Goal: Information Seeking & Learning: Learn about a topic

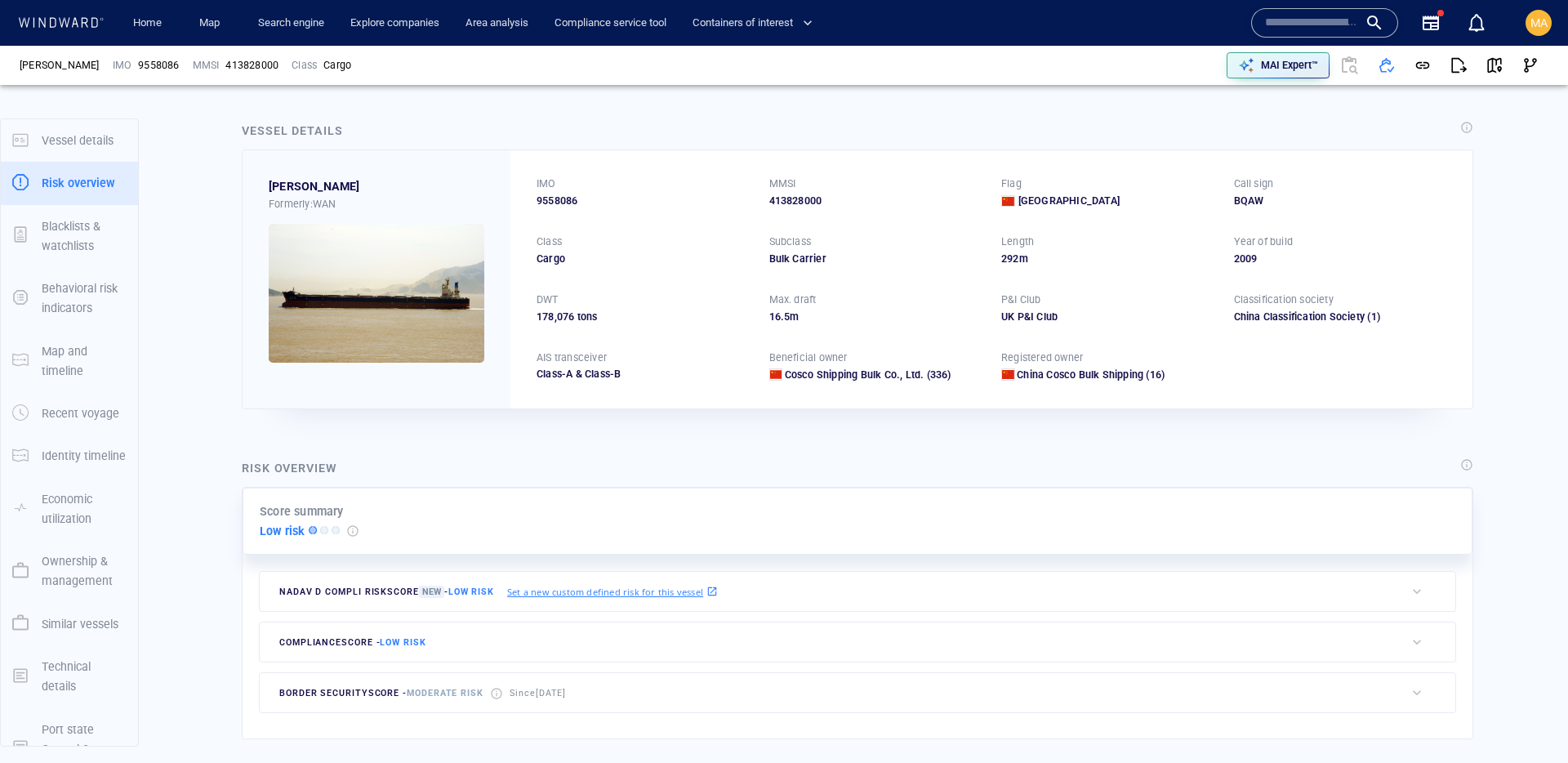
scroll to position [42, 0]
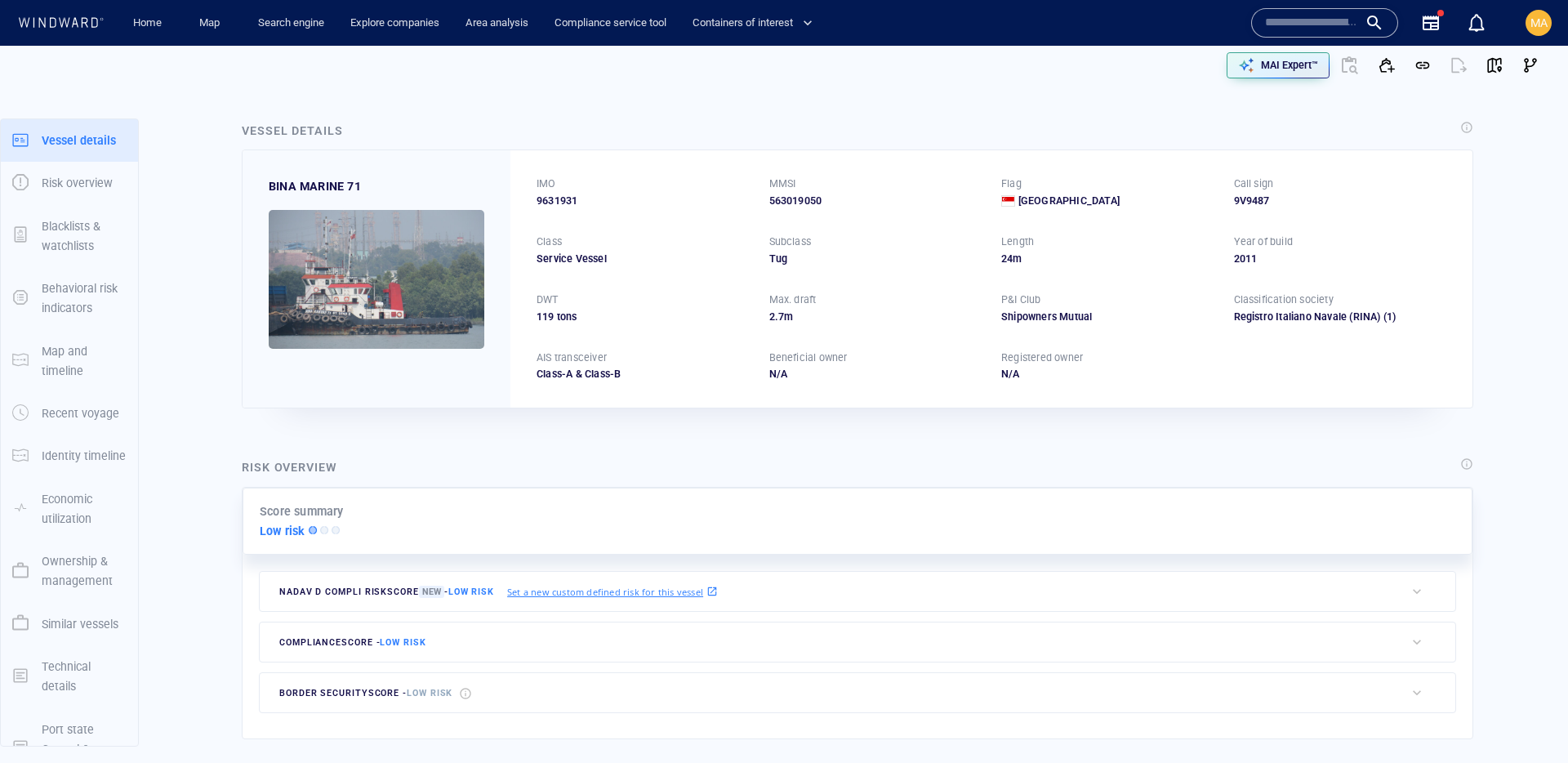
click at [1297, 18] on input "text" at bounding box center [1311, 23] width 93 height 25
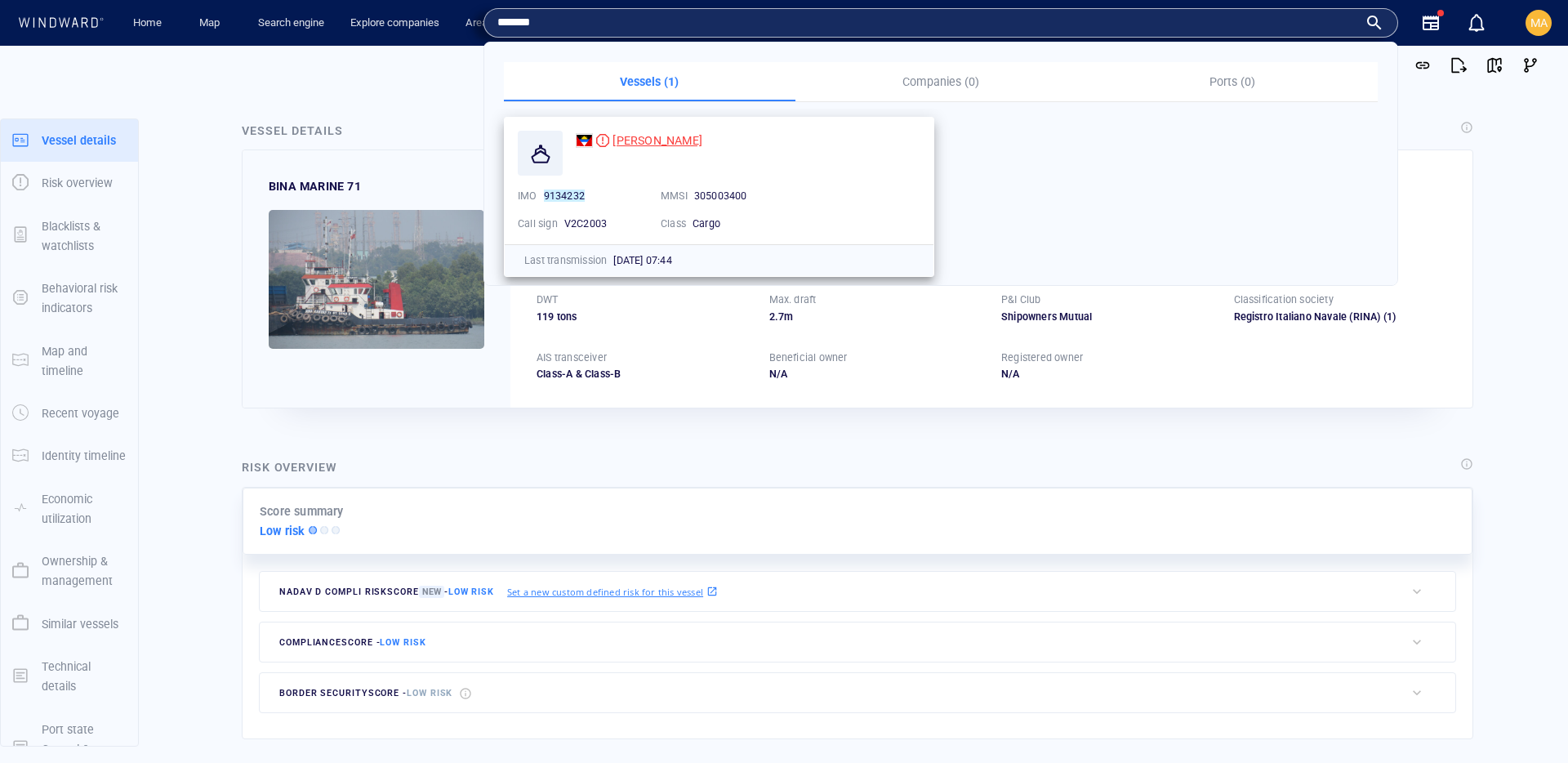
type input "*******"
click at [622, 140] on span "[PERSON_NAME]" at bounding box center [657, 141] width 90 height 13
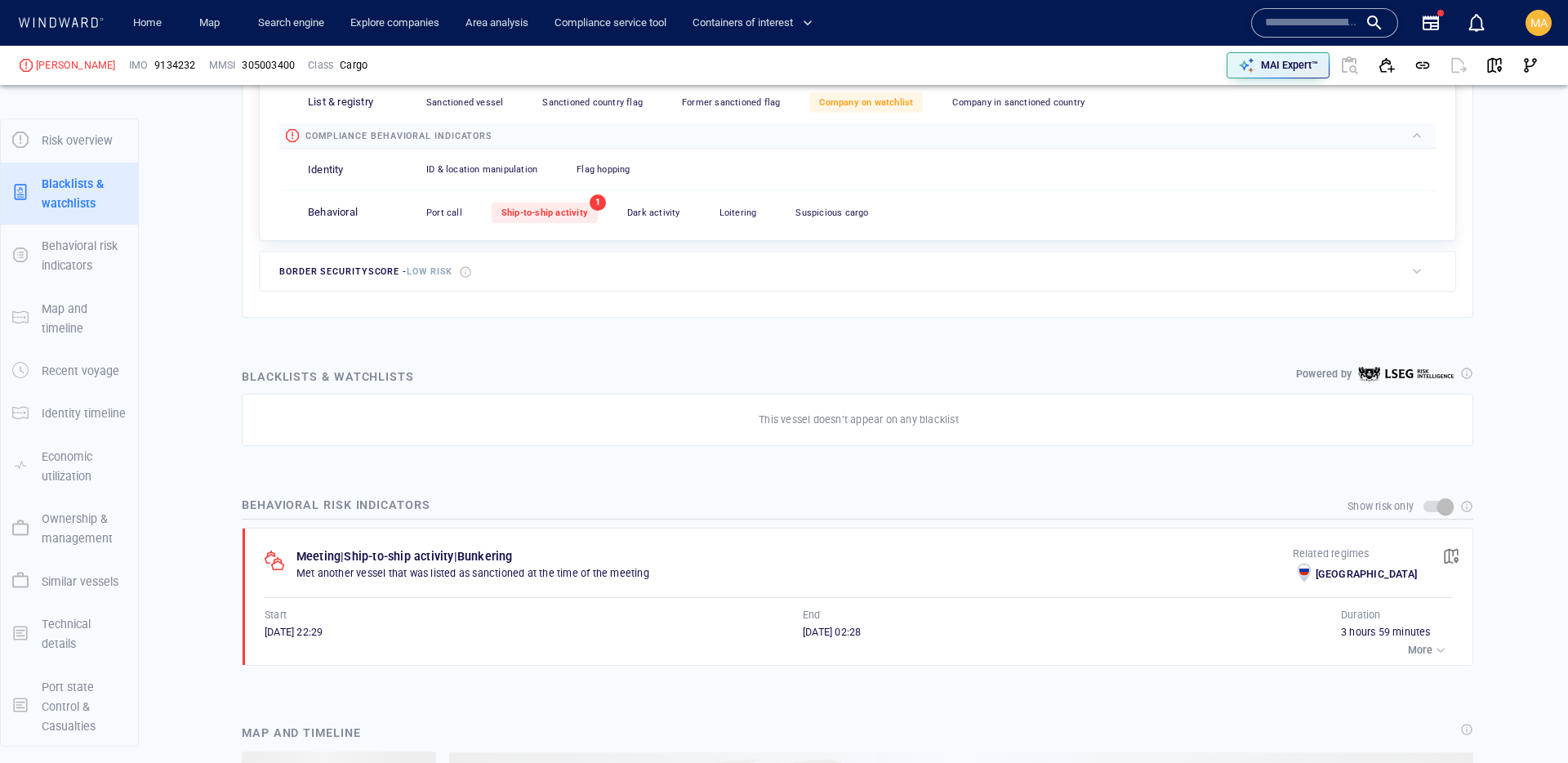
scroll to position [44, 0]
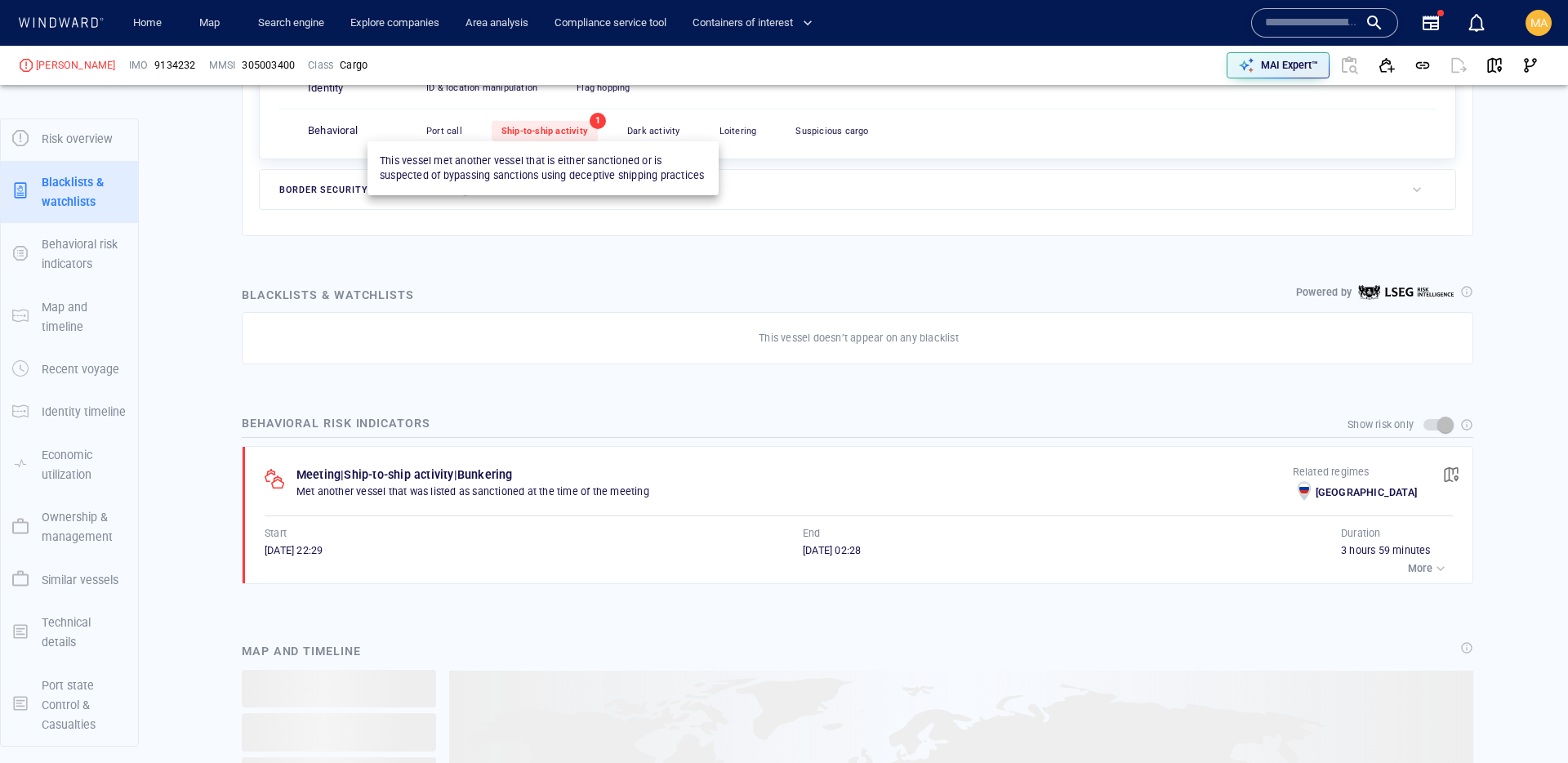
click at [585, 132] on div "Ship-to-ship activity" at bounding box center [544, 131] width 107 height 20
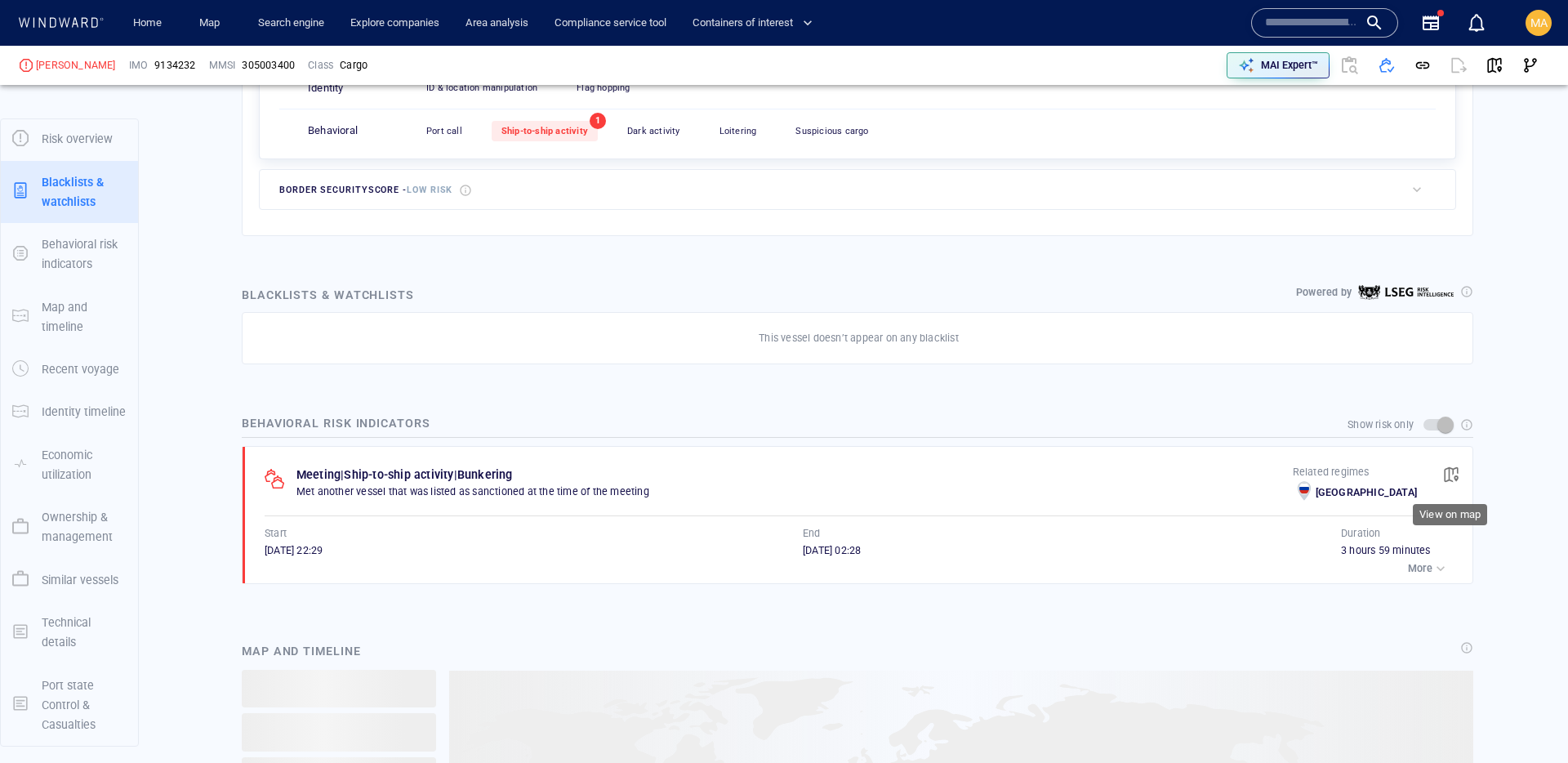
click at [1458, 468] on span "button" at bounding box center [1451, 474] width 16 height 16
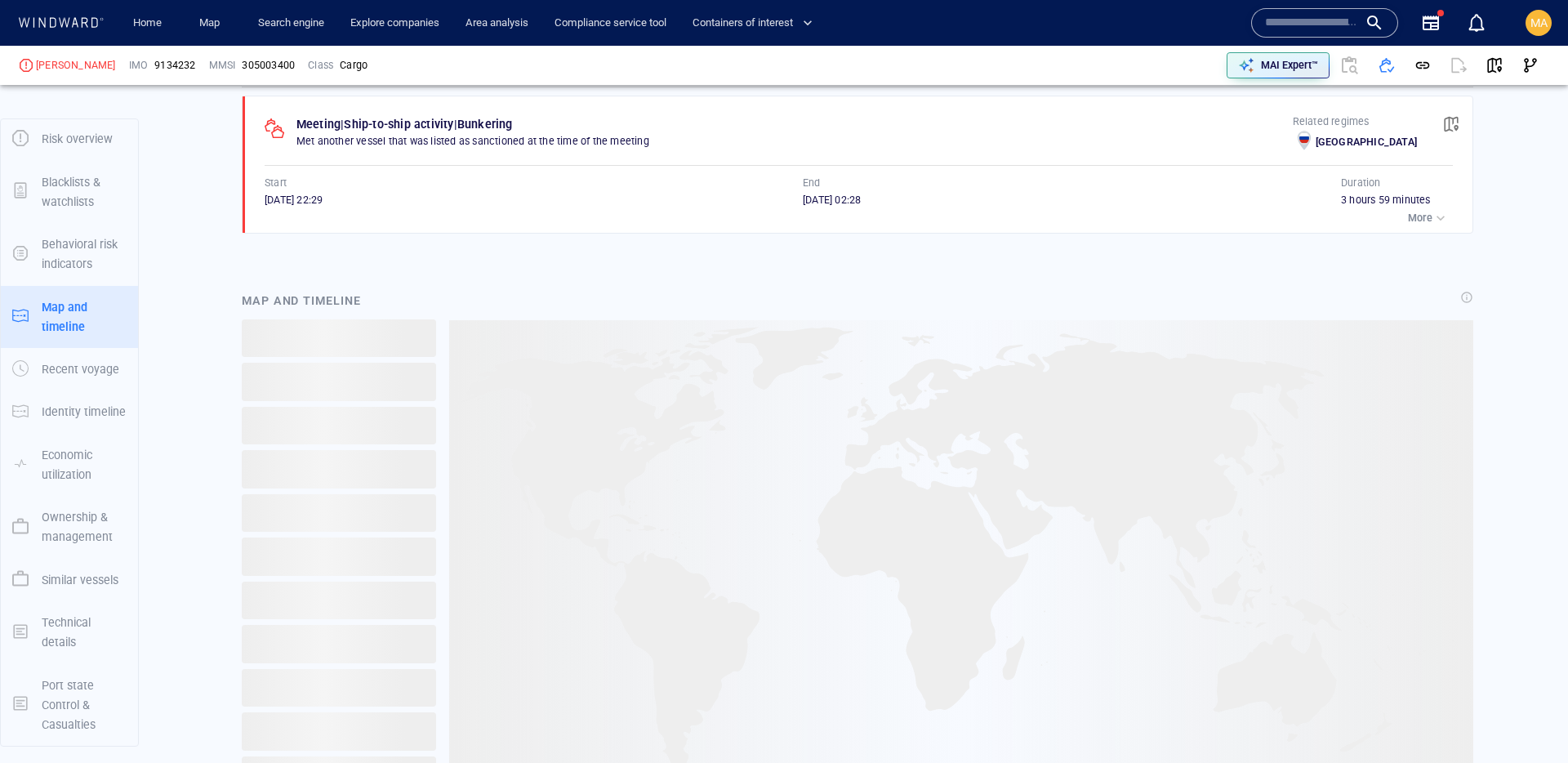
scroll to position [1064, 0]
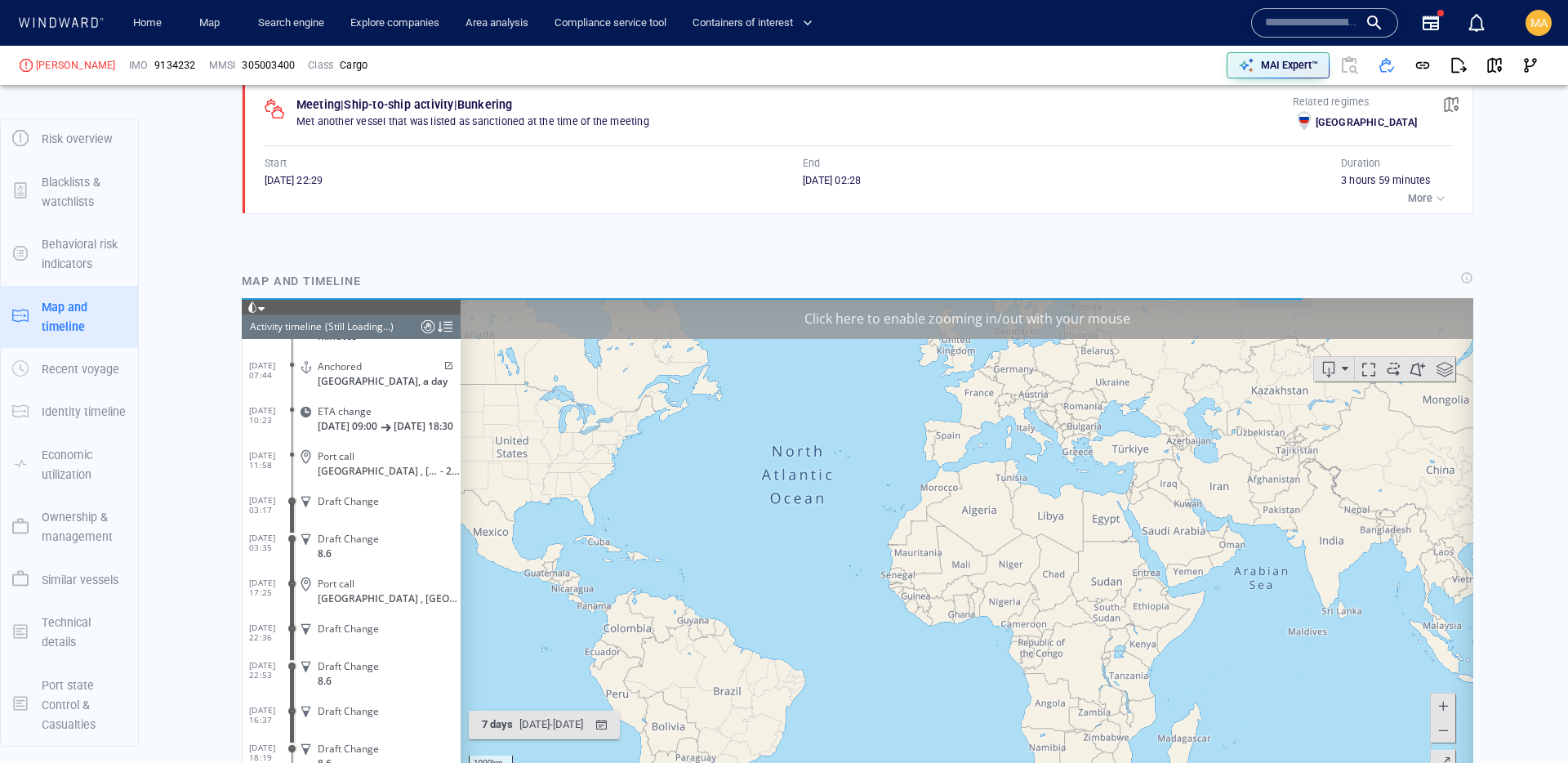
scroll to position [12769, 0]
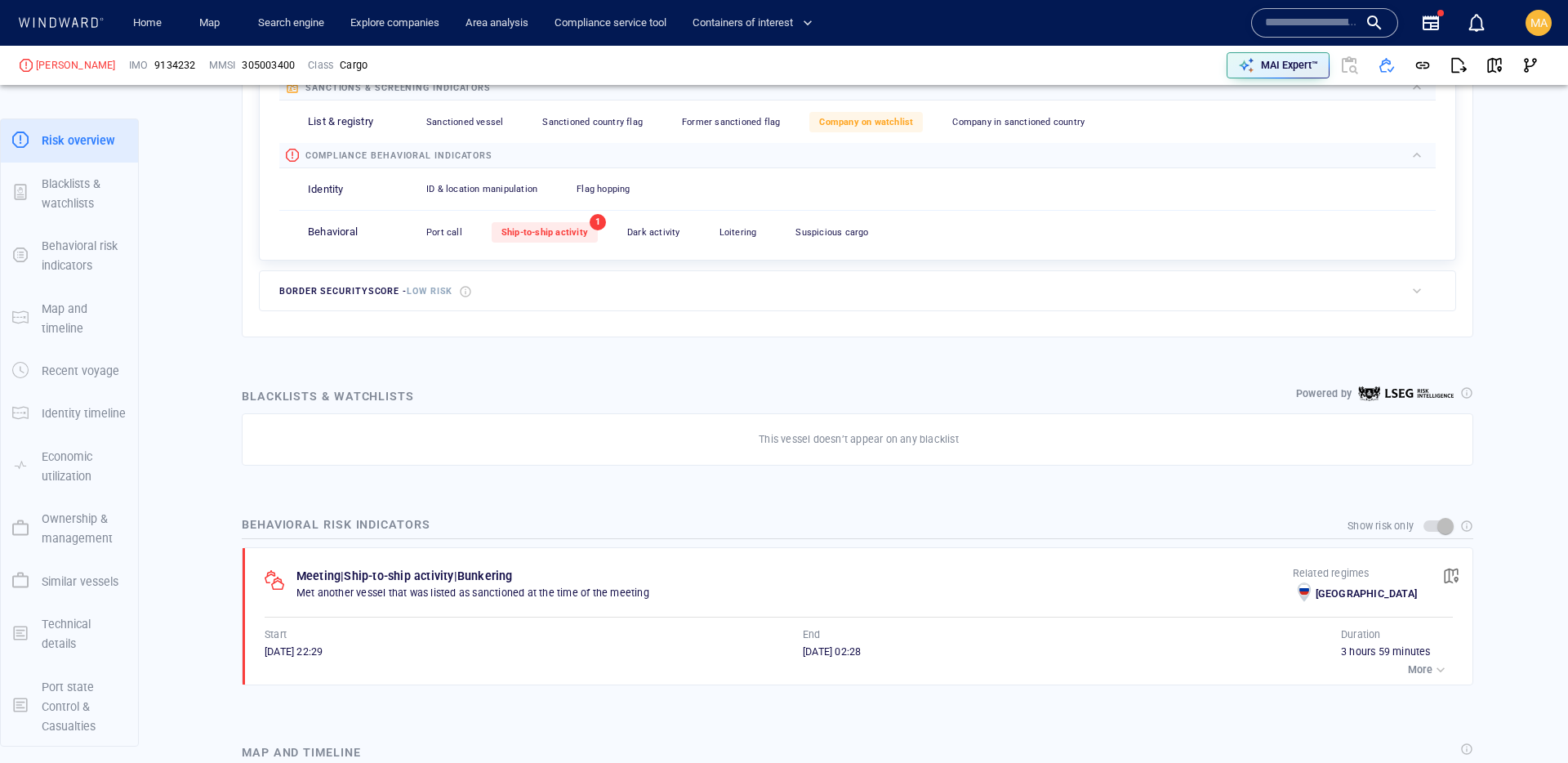
scroll to position [633, 0]
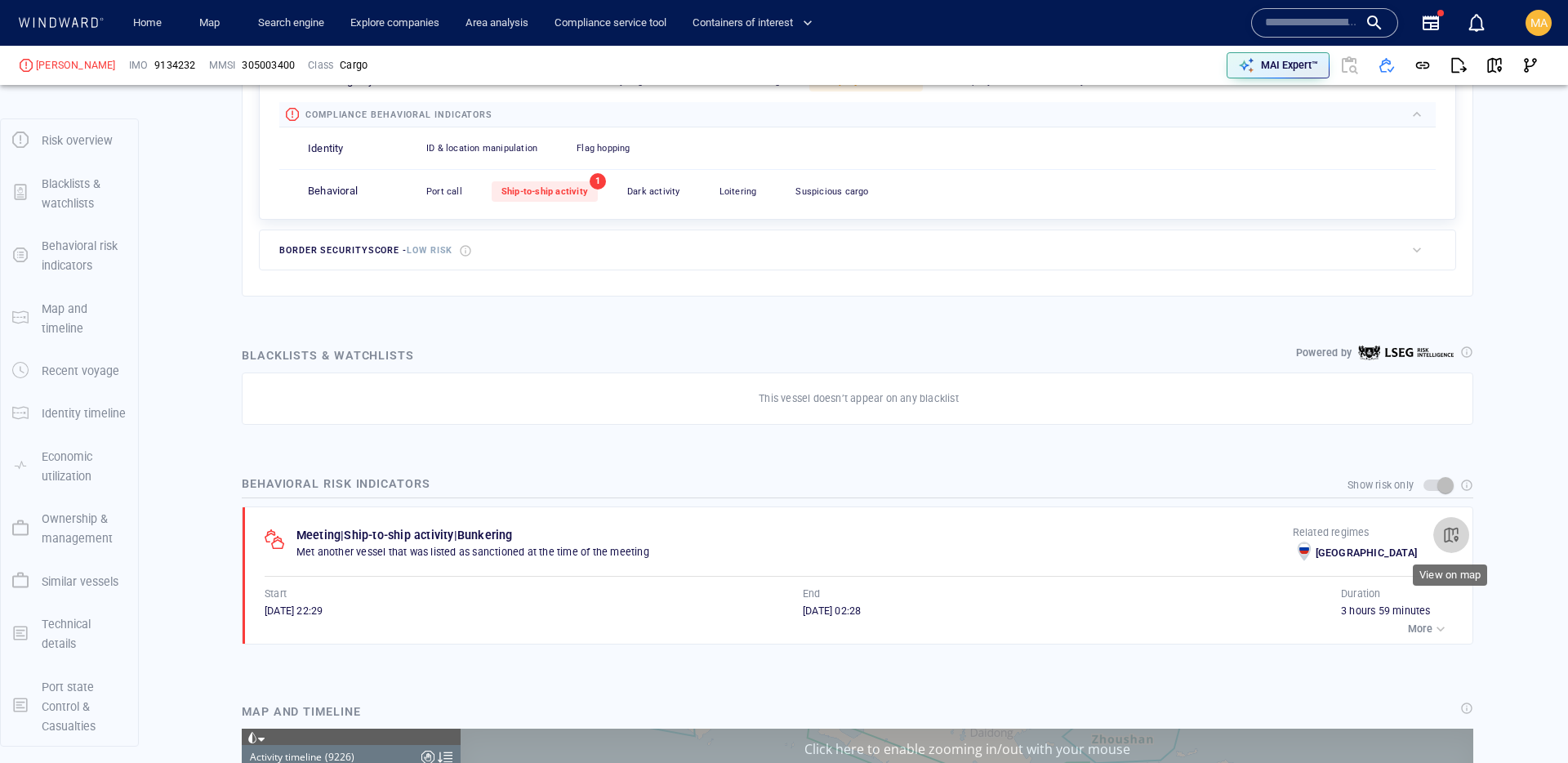
click at [1451, 535] on span "button" at bounding box center [1451, 535] width 16 height 16
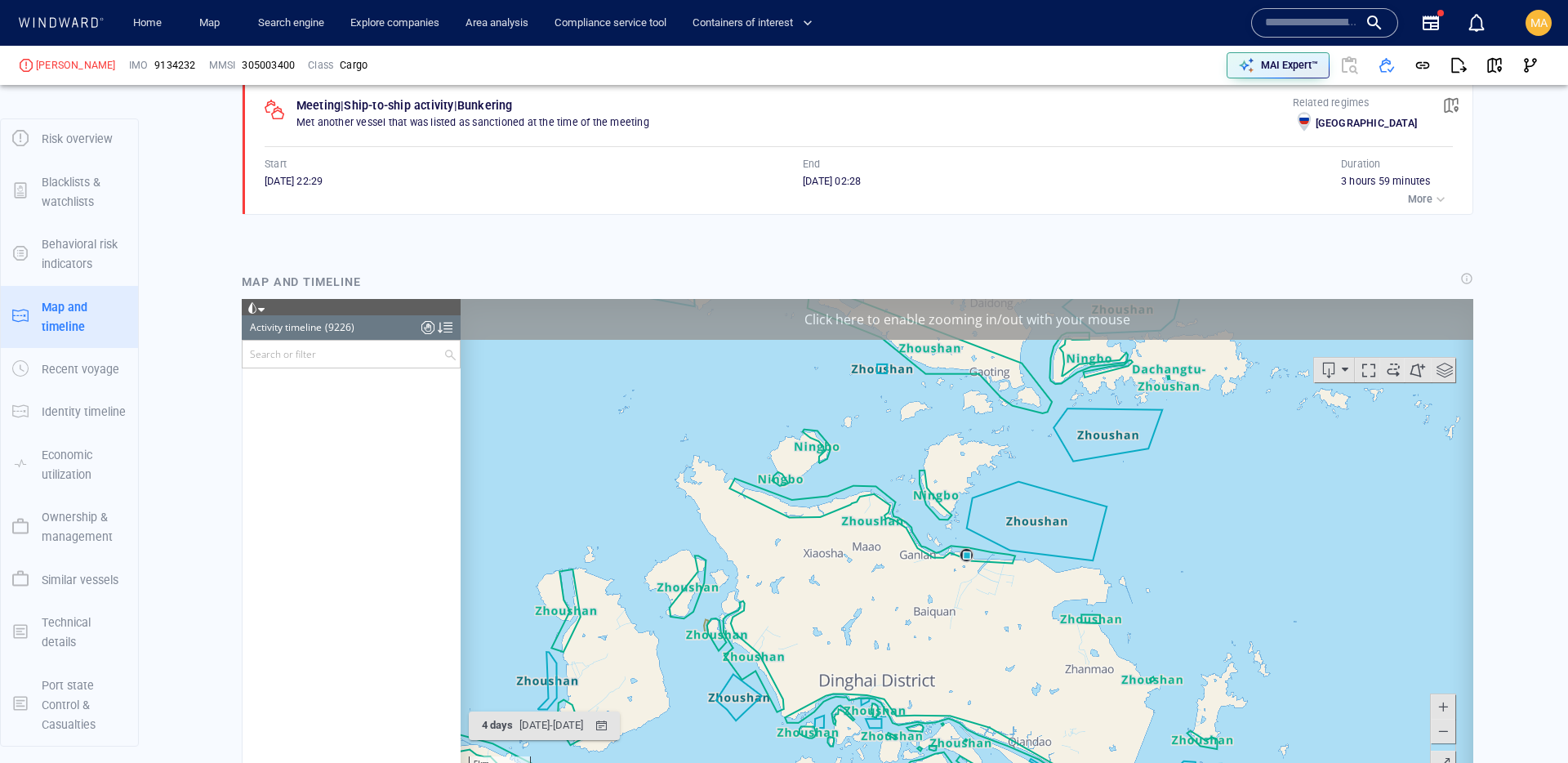
scroll to position [410819, 0]
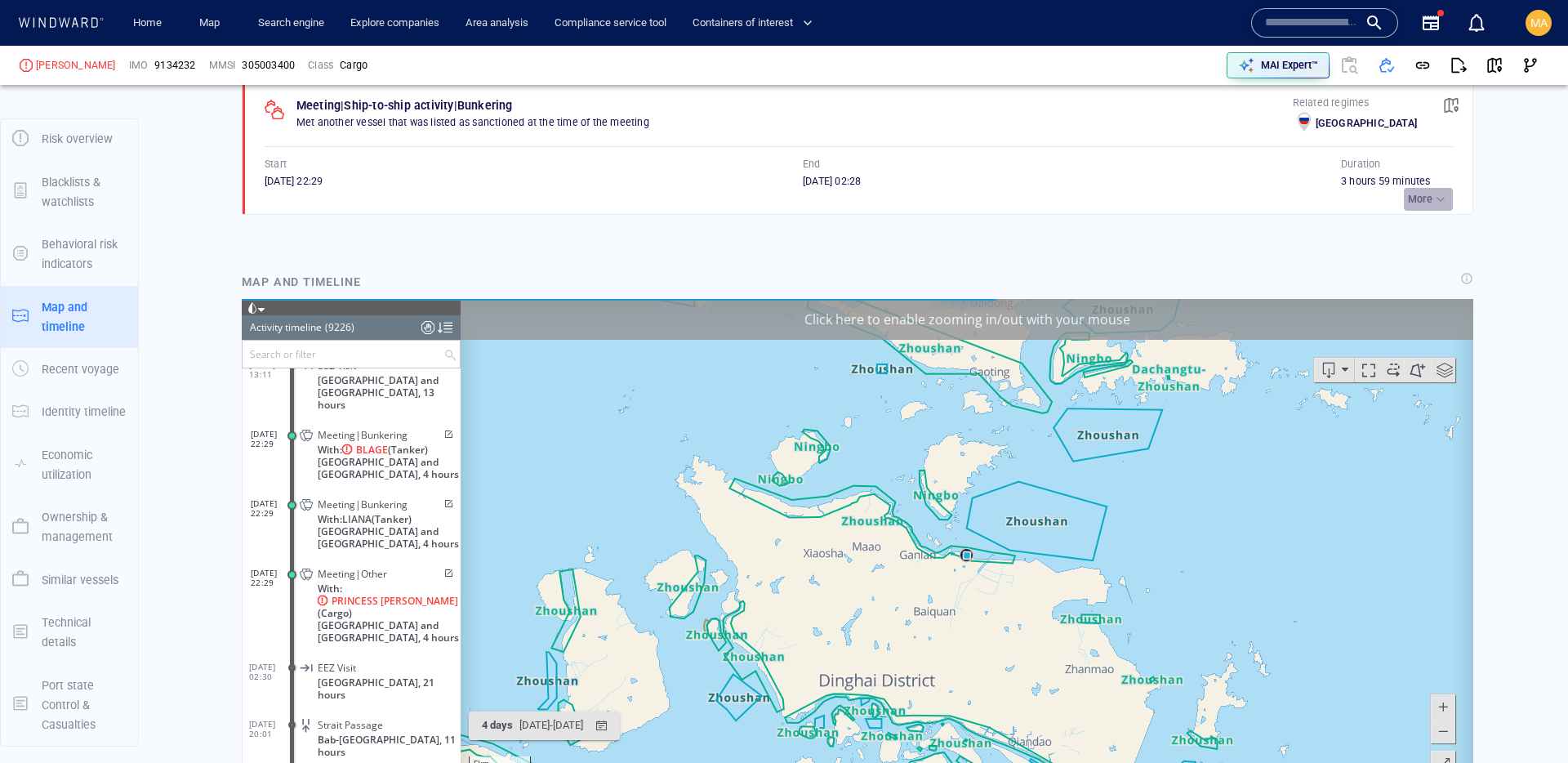
click at [1433, 194] on div "button" at bounding box center [1440, 199] width 16 height 16
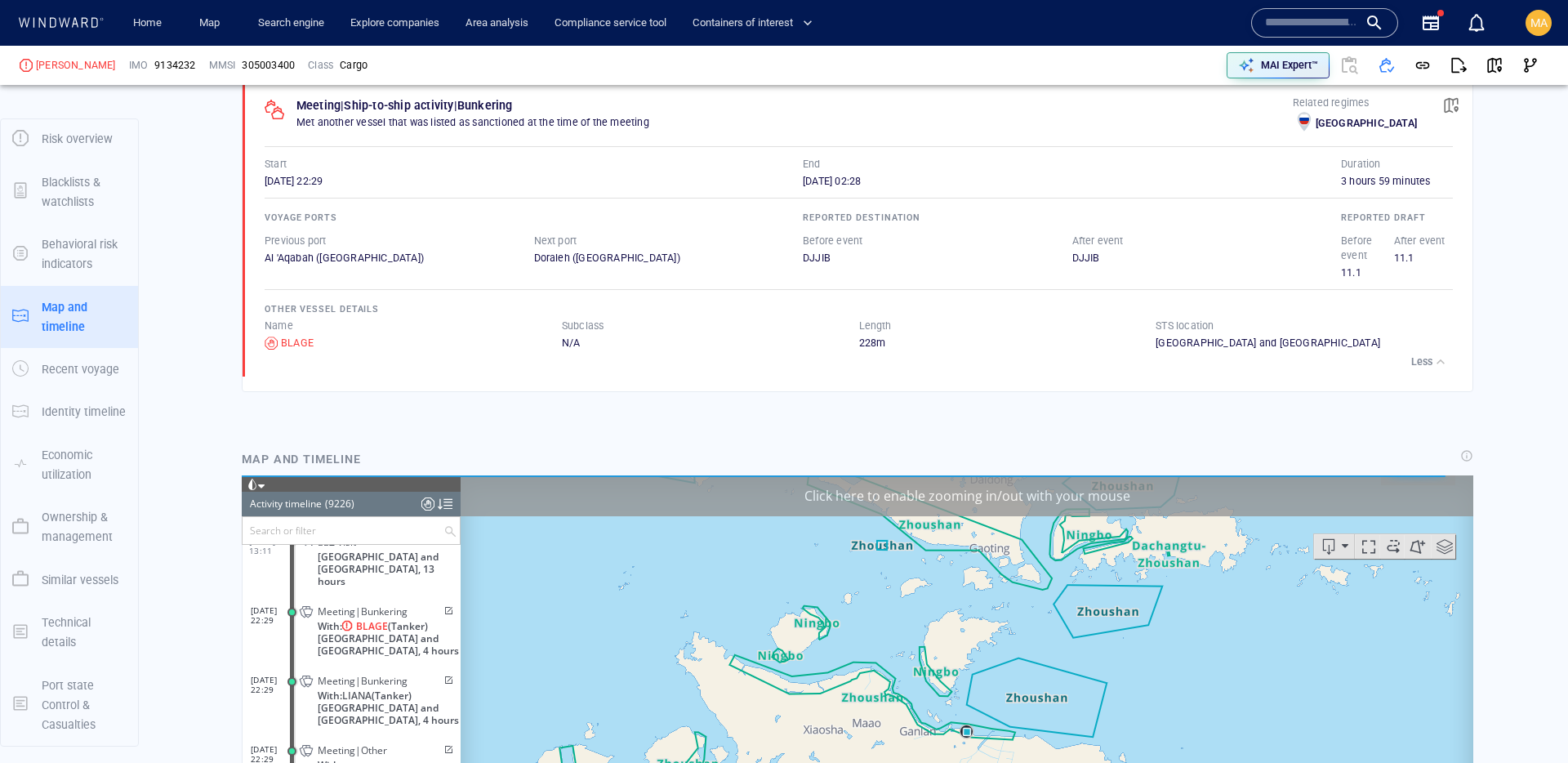
click at [416, 632] on span "Sudan and South Sudan, 4 hours" at bounding box center [389, 644] width 143 height 25
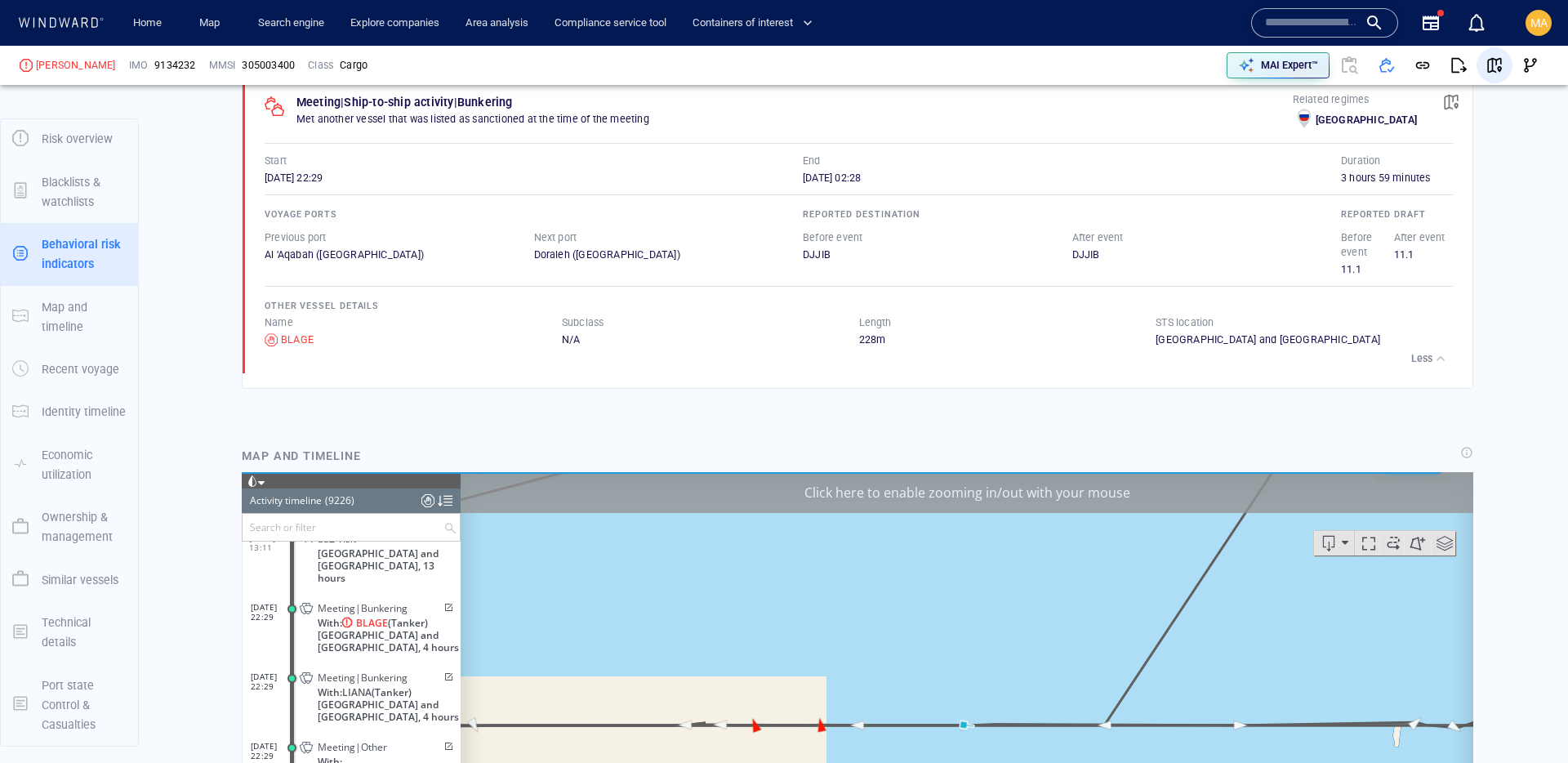
click at [1493, 65] on span "button" at bounding box center [1494, 65] width 16 height 16
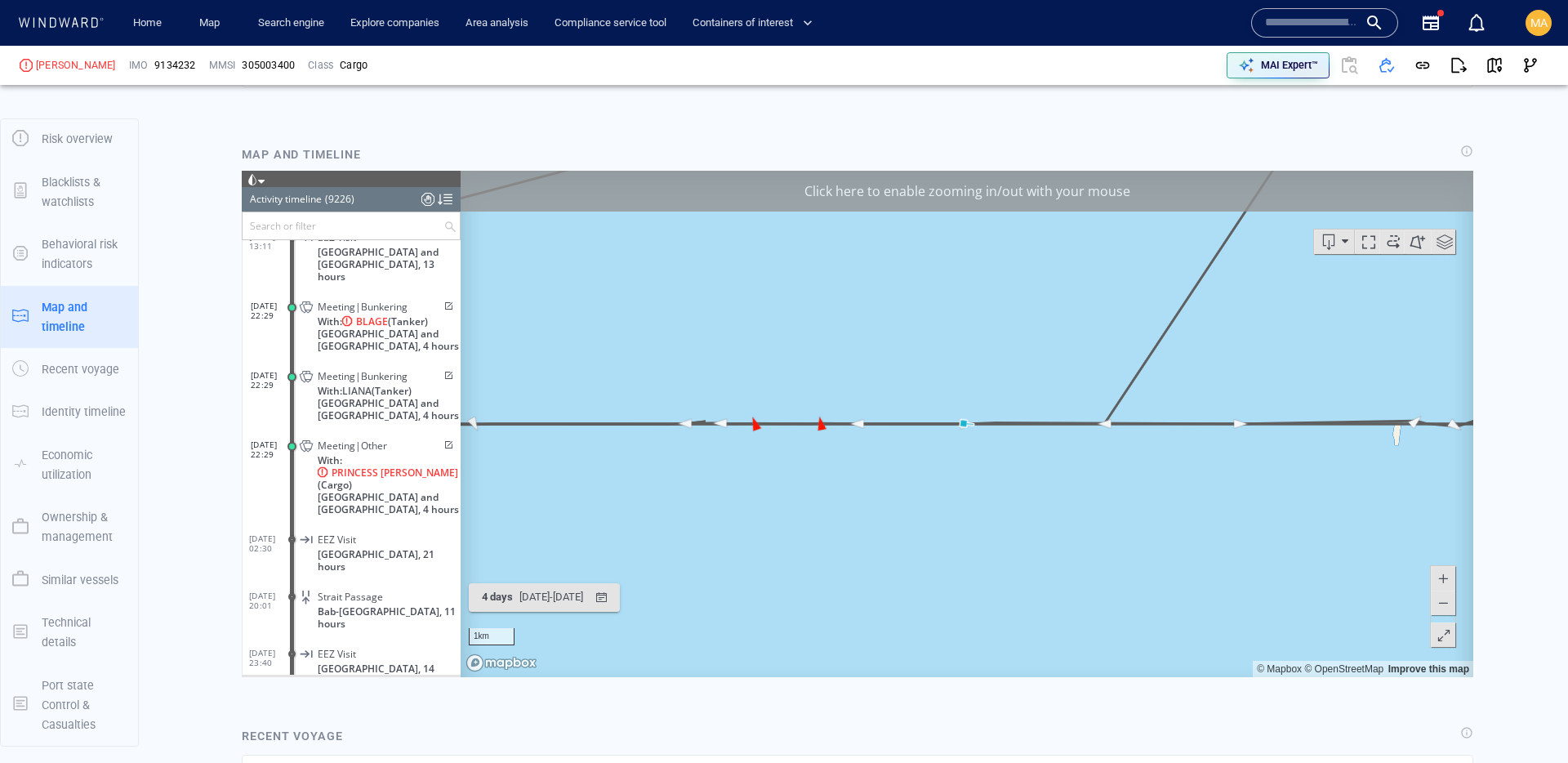
scroll to position [1308, 0]
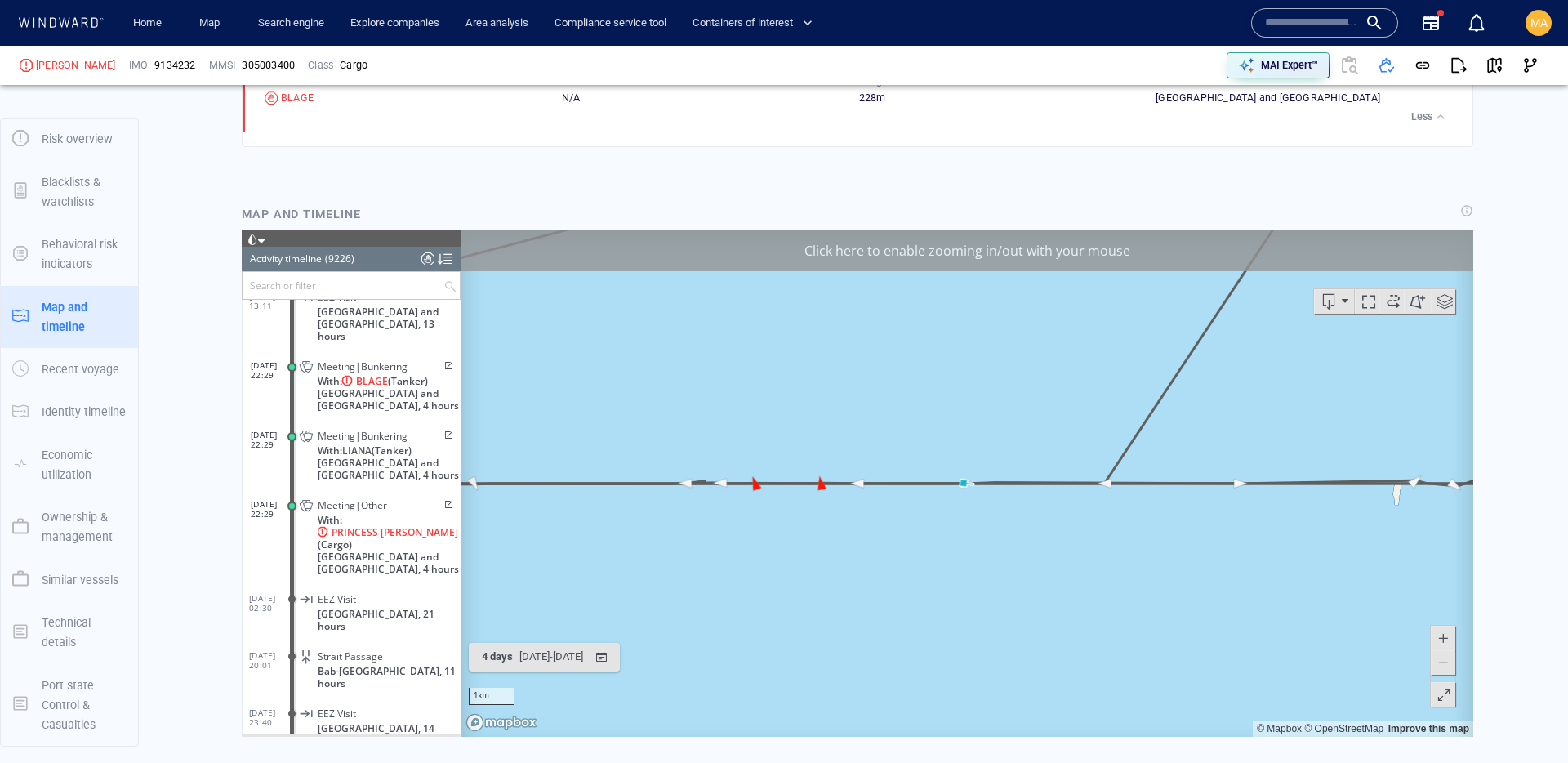
click at [1100, 245] on div "Click here to enable zooming in/out with your mouse" at bounding box center [966, 250] width 1012 height 41
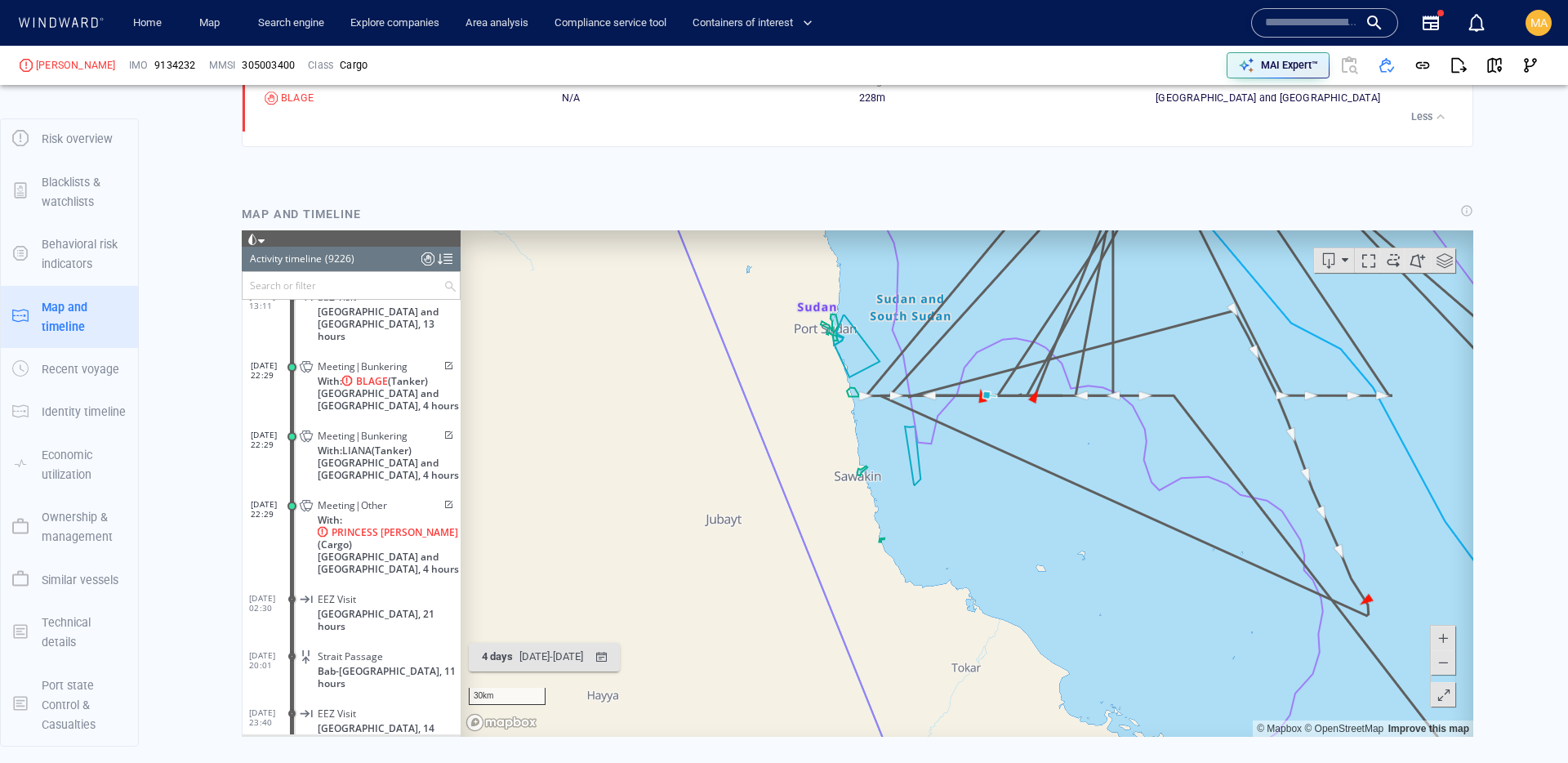
click at [40, 60] on div "[PERSON_NAME]" at bounding box center [75, 64] width 80 height 14
copy div "[PERSON_NAME]"
click at [154, 65] on span "9134232" at bounding box center [175, 64] width 41 height 14
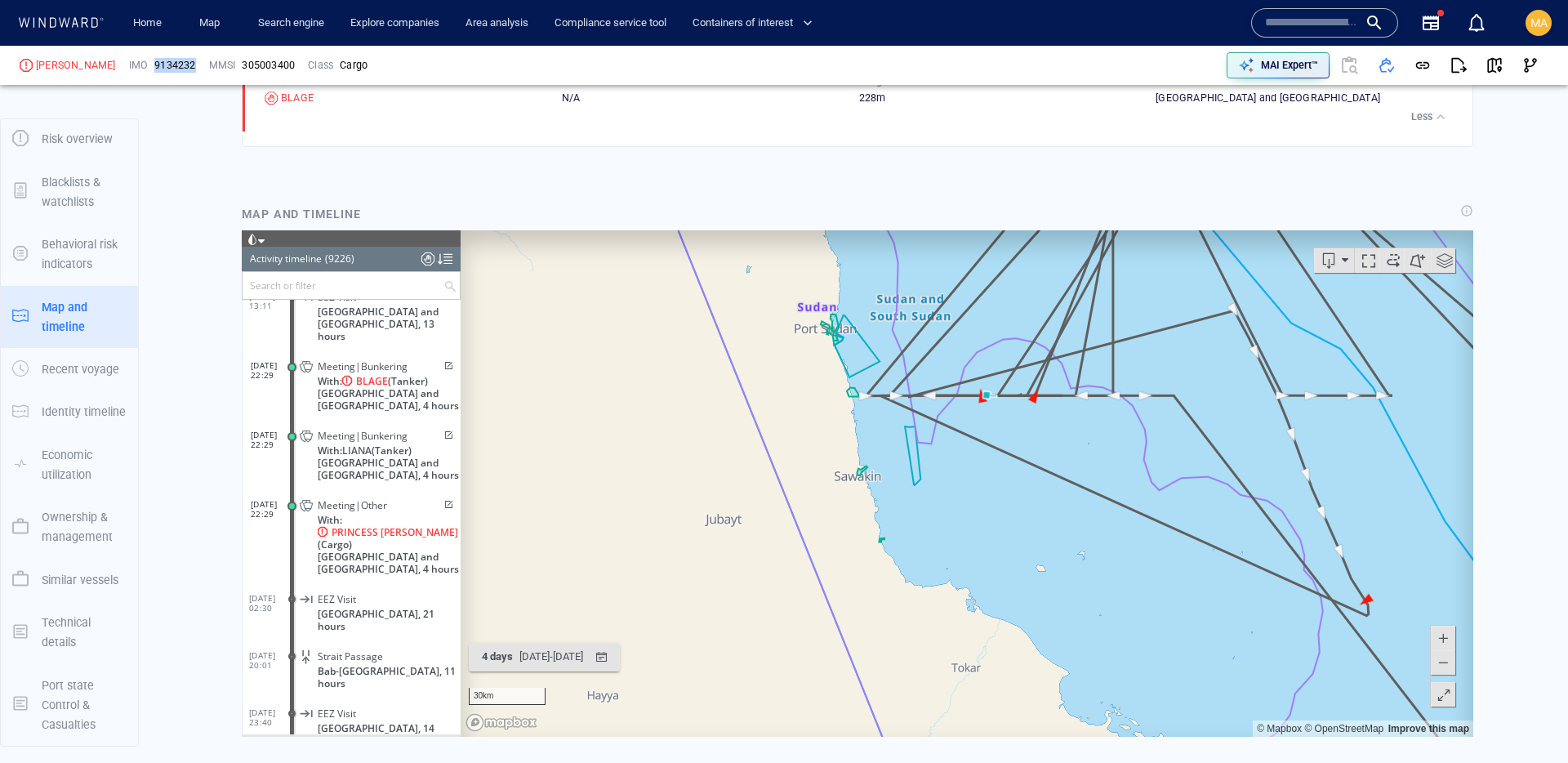
copy span "9134232"
